Goal: Task Accomplishment & Management: Manage account settings

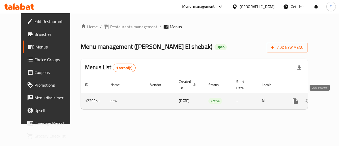
click at [331, 98] on icon "enhanced table" at bounding box center [334, 101] width 6 height 6
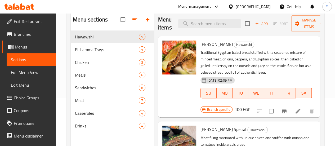
scroll to position [53, 0]
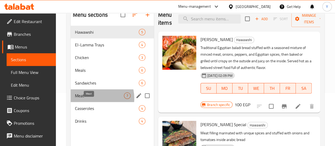
click at [91, 99] on span "Meat" at bounding box center [99, 96] width 49 height 6
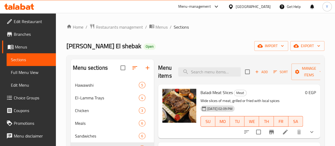
scroll to position [53, 0]
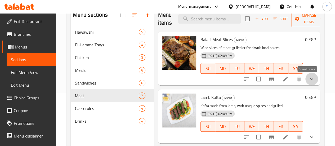
click at [309, 81] on icon "show more" at bounding box center [312, 79] width 6 height 6
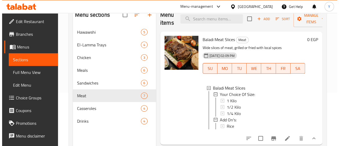
scroll to position [1, 0]
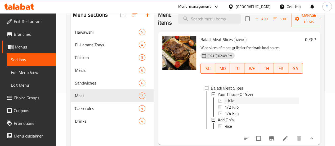
click at [225, 103] on span "1 Kilo" at bounding box center [230, 101] width 10 height 6
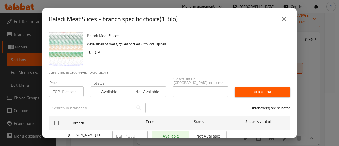
scroll to position [20, 0]
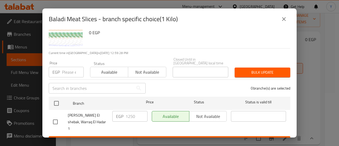
click at [284, 21] on icon "close" at bounding box center [284, 19] width 6 height 6
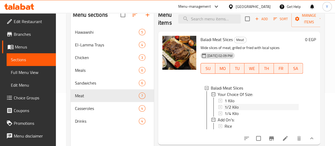
click at [225, 105] on span "1/2 Kilo" at bounding box center [232, 107] width 14 height 6
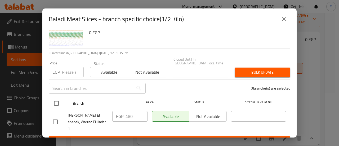
click at [56, 100] on input "checkbox" at bounding box center [56, 103] width 11 height 11
checkbox input "true"
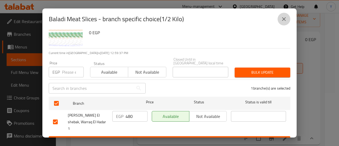
click at [286, 19] on icon "close" at bounding box center [284, 19] width 6 height 6
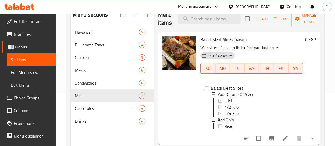
scroll to position [80, 0]
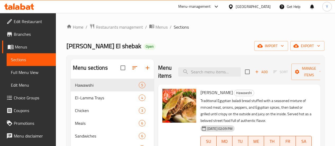
scroll to position [53, 0]
